Goal: Transaction & Acquisition: Download file/media

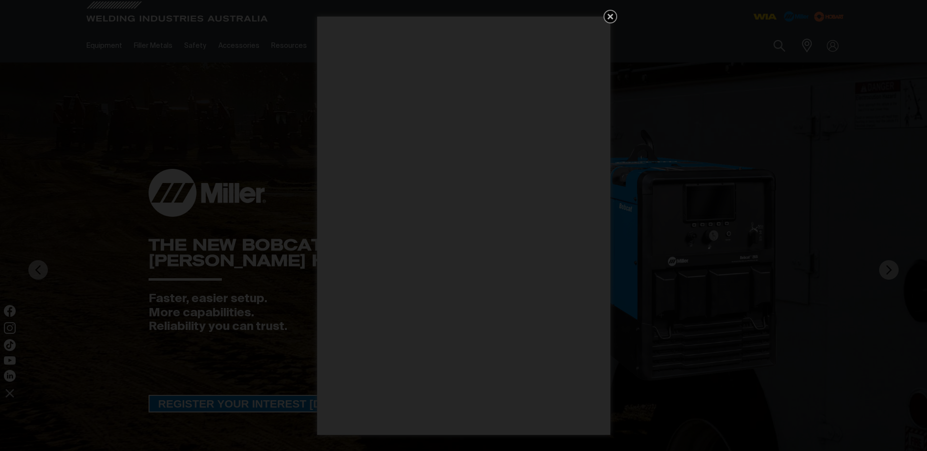
click at [609, 15] on icon "Get 5 WIA Welding Guides Free!" at bounding box center [610, 17] width 6 height 6
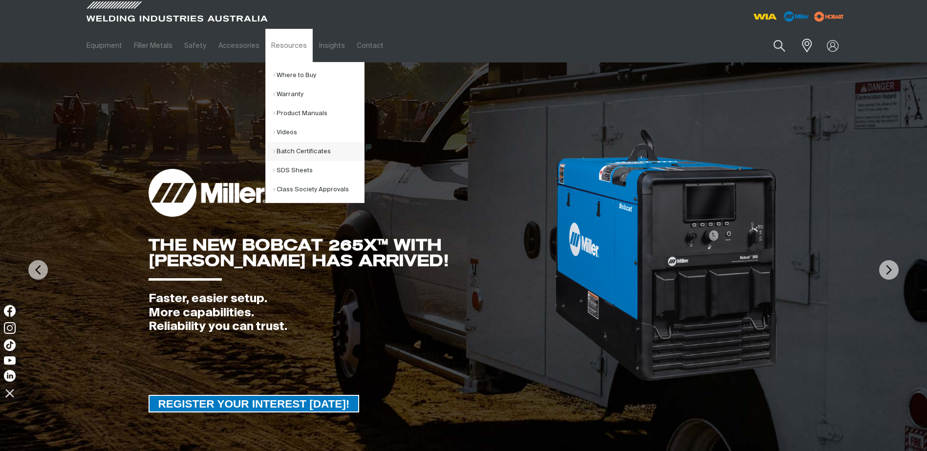
click at [292, 149] on link "Batch Certificates" at bounding box center [318, 151] width 91 height 19
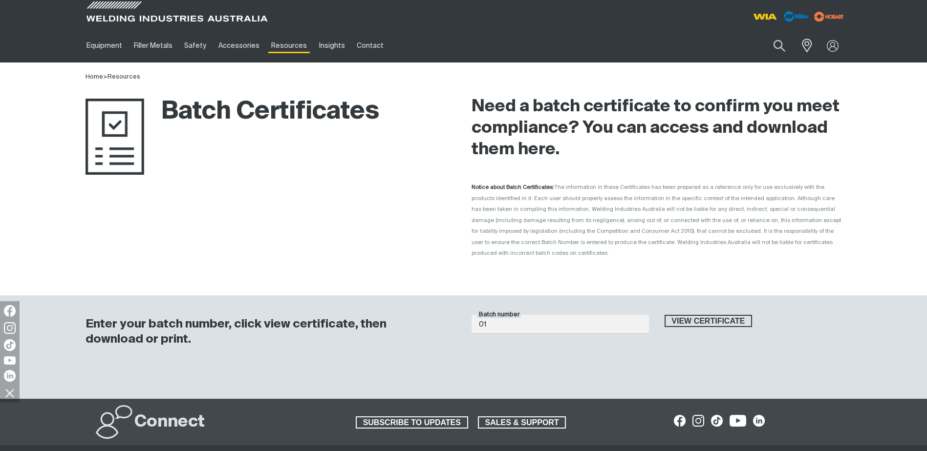
type input "0"
type input "1016240"
click at [664, 315] on button "View certificate" at bounding box center [708, 321] width 88 height 13
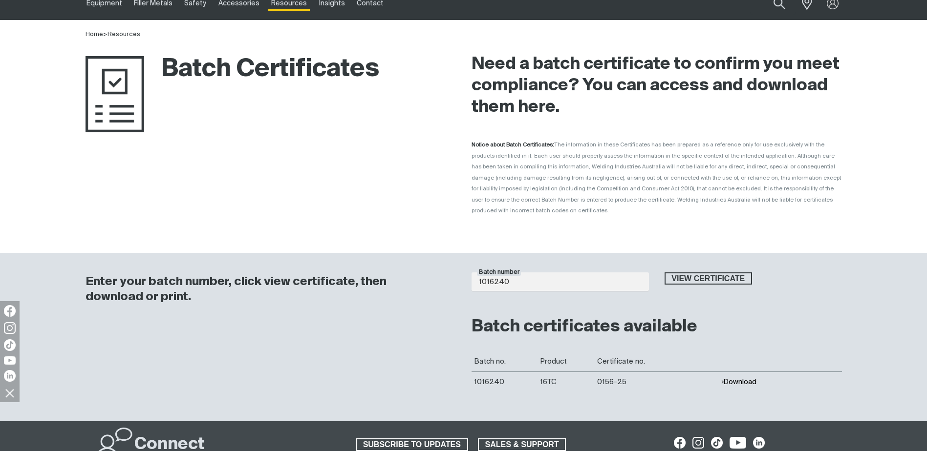
scroll to position [98, 0]
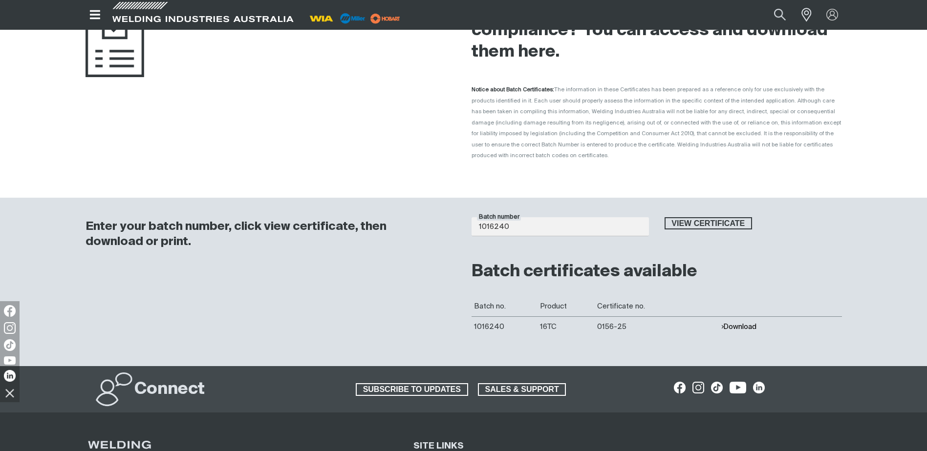
click at [745, 323] on button "Download" at bounding box center [739, 327] width 36 height 8
